Goal: Task Accomplishment & Management: Use online tool/utility

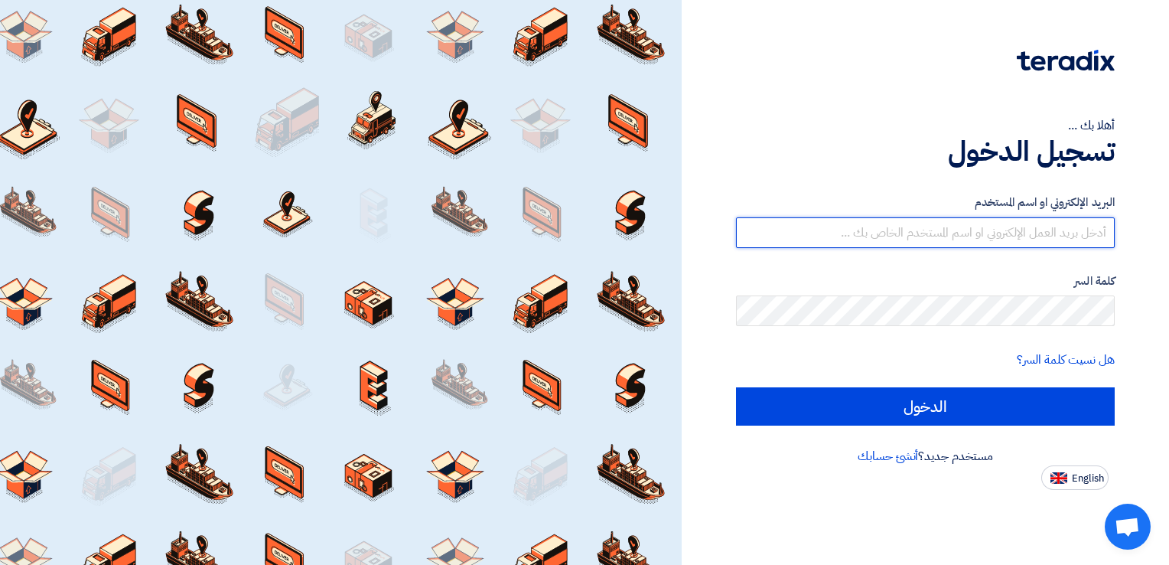
click at [1011, 229] on input "text" at bounding box center [925, 232] width 379 height 31
type input "[PERSON_NAME][EMAIL_ADDRESS][DOMAIN_NAME]"
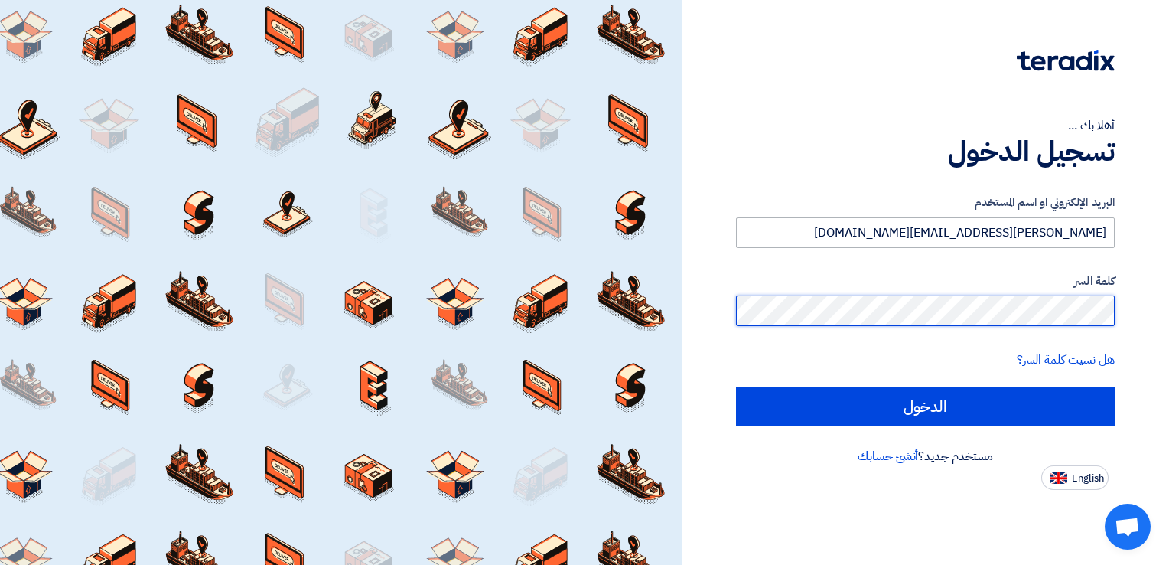
click at [736, 387] on input "الدخول" at bounding box center [925, 406] width 379 height 38
type input "Sign in"
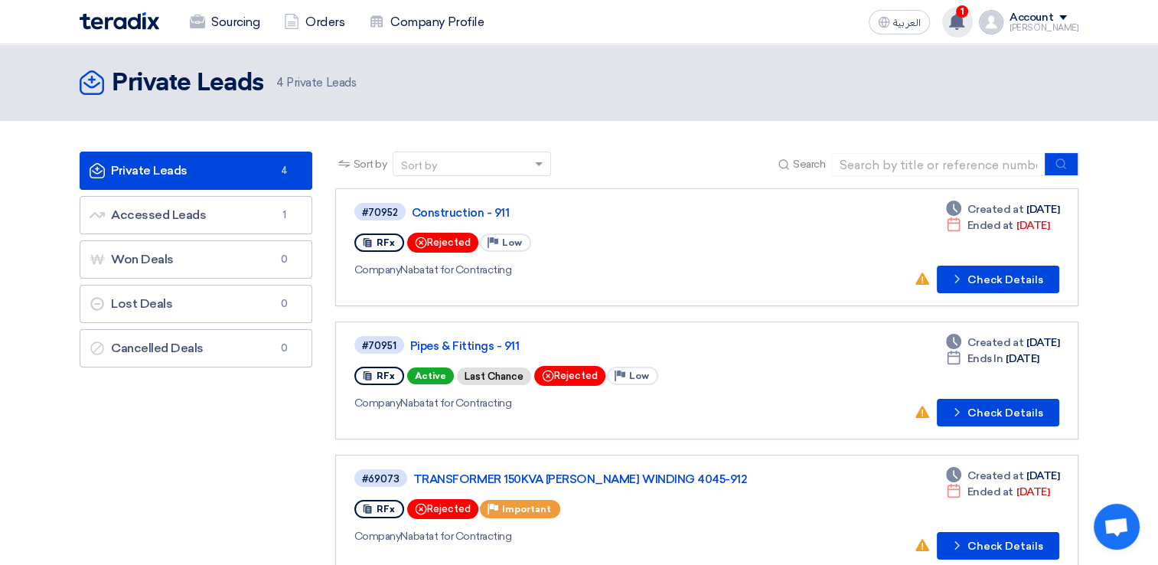
click at [964, 20] on use at bounding box center [956, 21] width 15 height 17
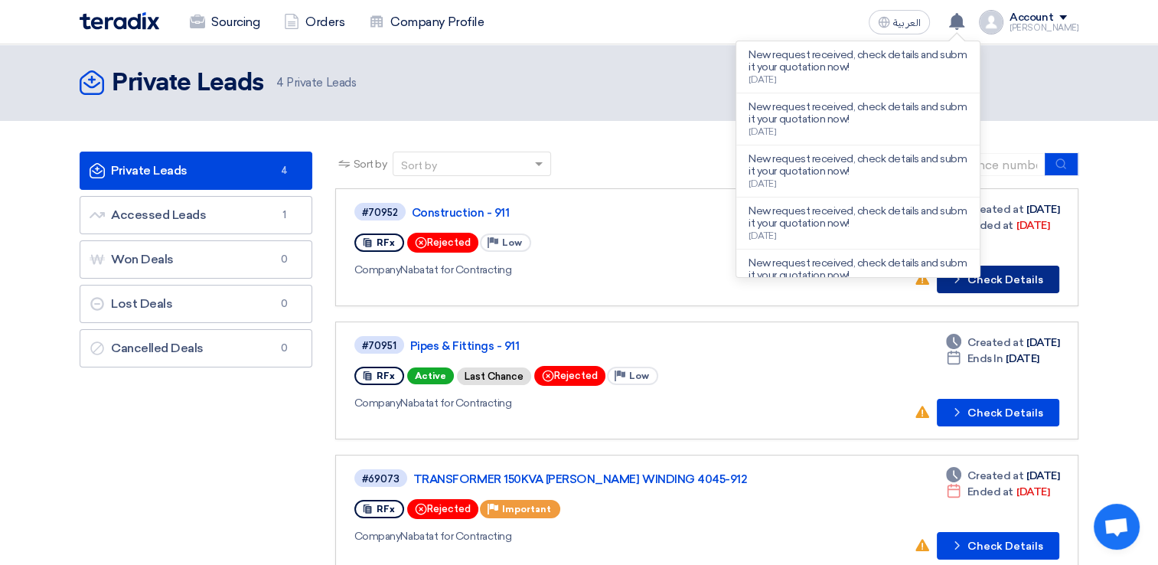
click at [1021, 279] on button "Check details Check Details" at bounding box center [997, 279] width 122 height 28
